Goal: Information Seeking & Learning: Learn about a topic

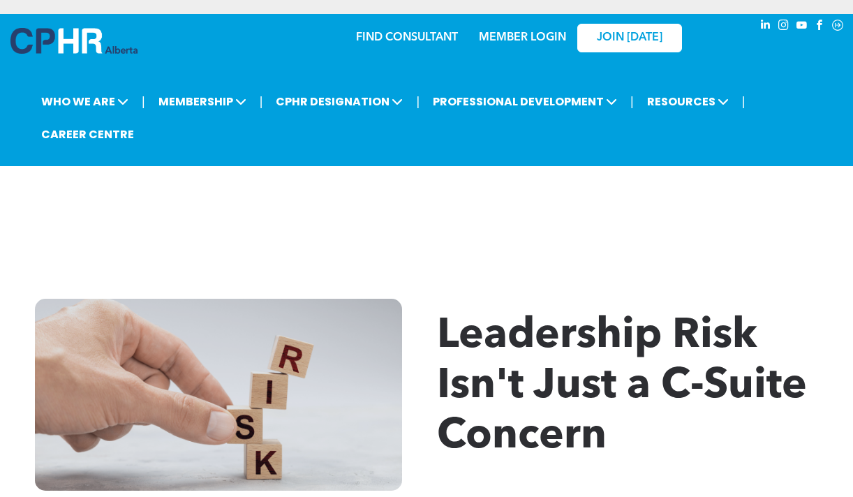
click at [536, 344] on span "Leadership Risk Isn't Just a C-Suite Concern" at bounding box center [622, 387] width 370 height 142
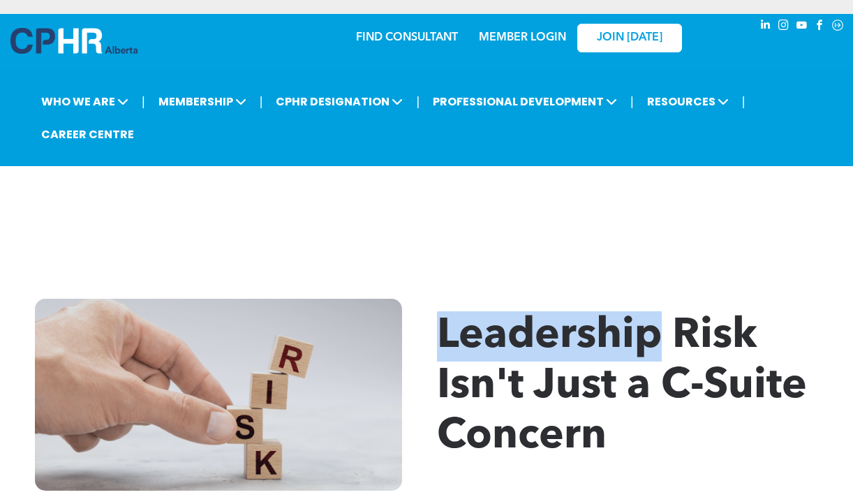
click at [536, 344] on span "Leadership Risk Isn't Just a C-Suite Concern" at bounding box center [622, 387] width 370 height 142
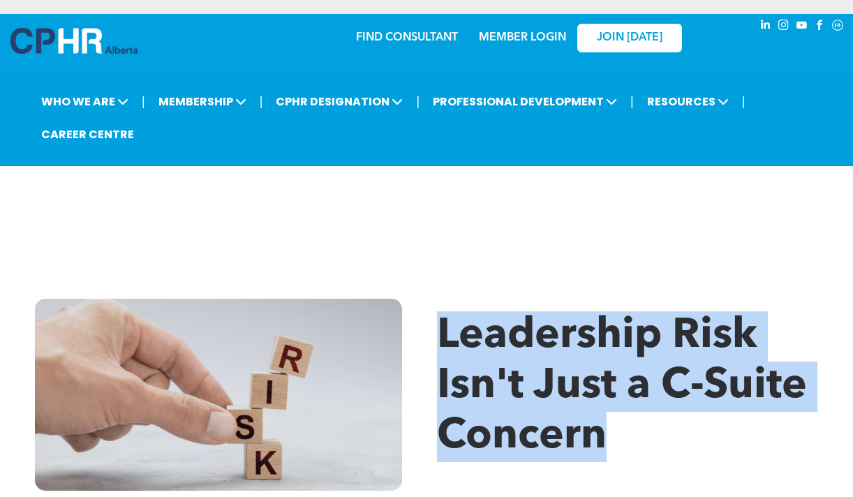
click at [536, 344] on span "Leadership Risk Isn't Just a C-Suite Concern" at bounding box center [622, 387] width 370 height 142
copy div "Leadership Risk Isn't Just a C-Suite Concern"
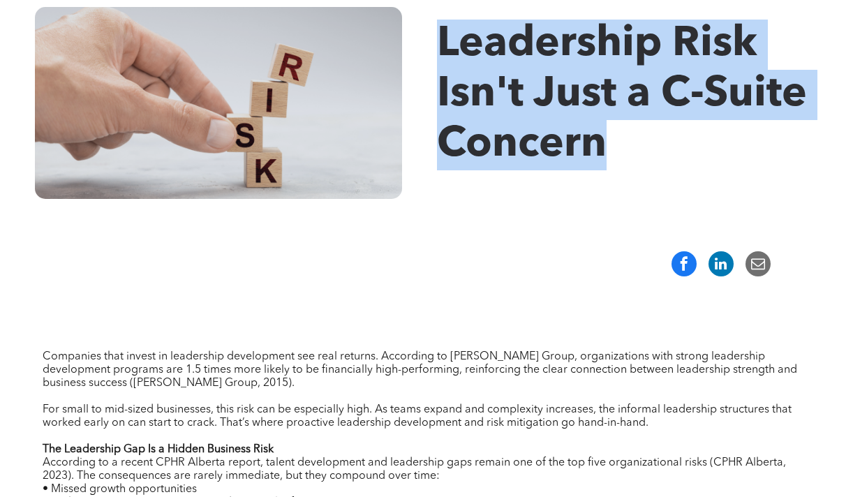
scroll to position [307, 0]
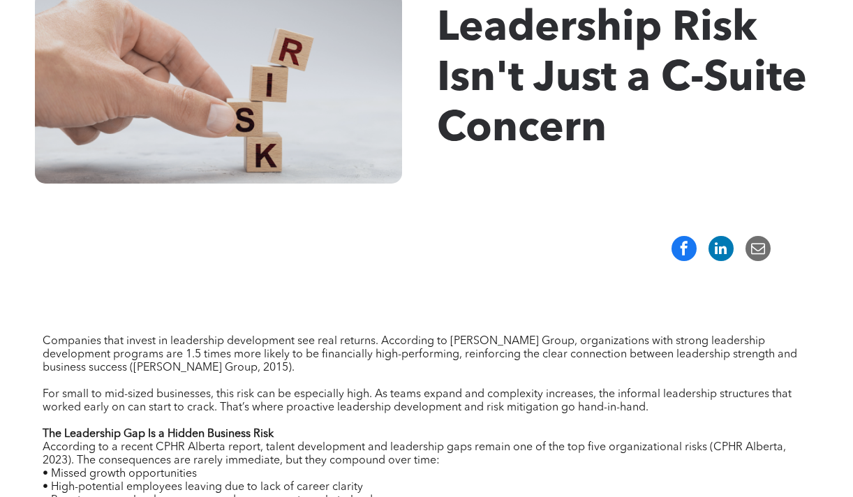
click at [392, 361] on p "Companies that invest in leadership development see real returns. According to …" at bounding box center [427, 355] width 768 height 40
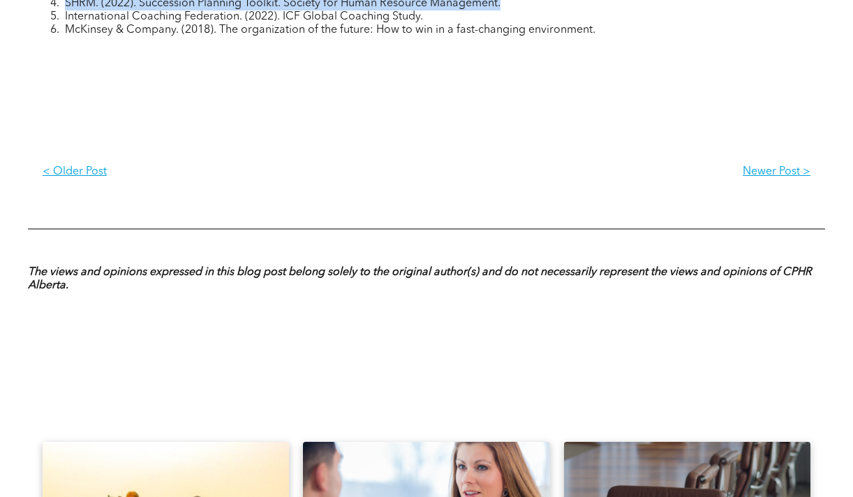
scroll to position [1246, 0]
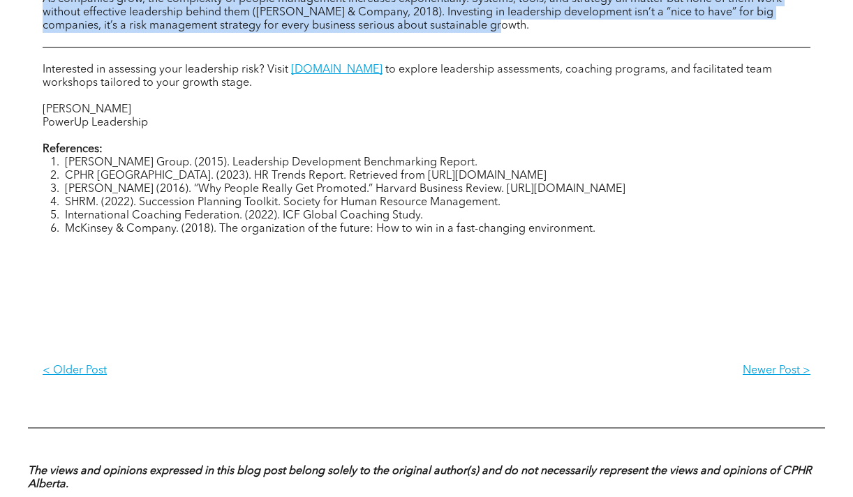
drag, startPoint x: 438, startPoint y: 24, endPoint x: 481, endPoint y: 29, distance: 42.9
copy div "Leadership Risk Isn't Just a C-Suite Concern Companies that invest in leadershi…"
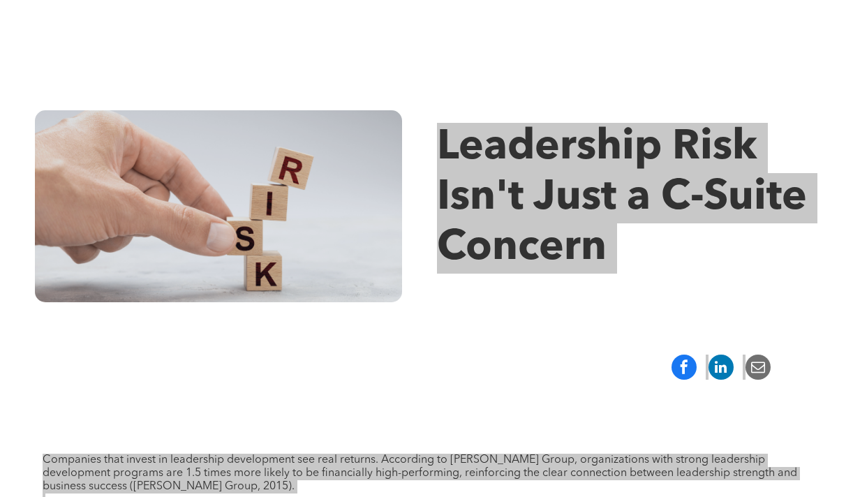
scroll to position [200, 0]
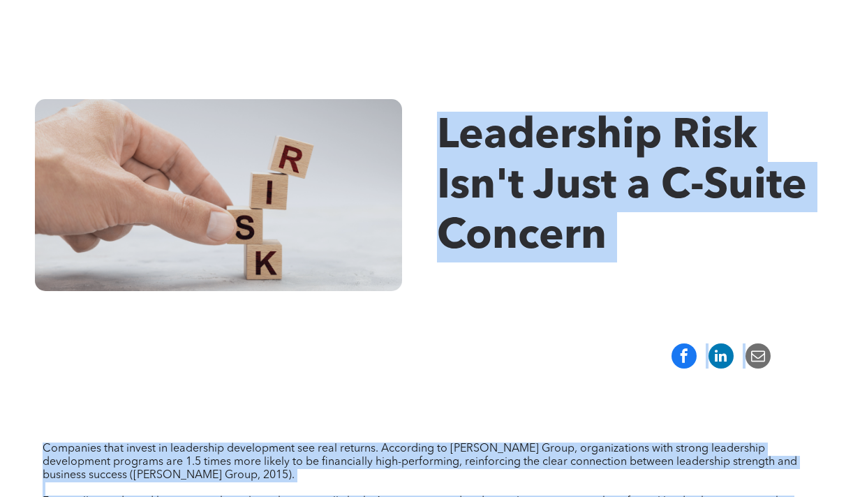
click at [557, 262] on div "Leadership Risk Isn't Just a C-Suite Concern" at bounding box center [634, 187] width 395 height 154
